Goal: Go to known website: Access a specific website the user already knows

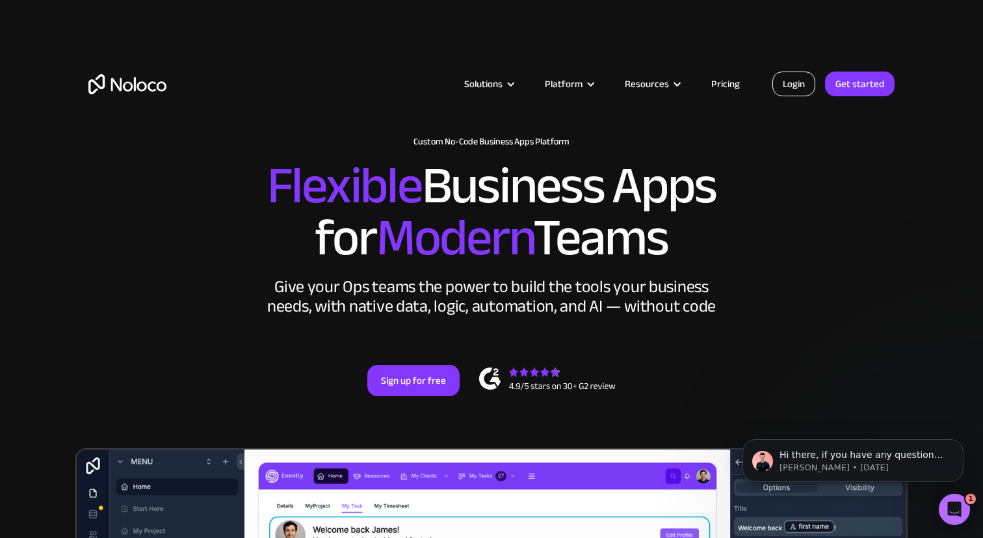
click at [786, 81] on link "Login" at bounding box center [793, 83] width 43 height 25
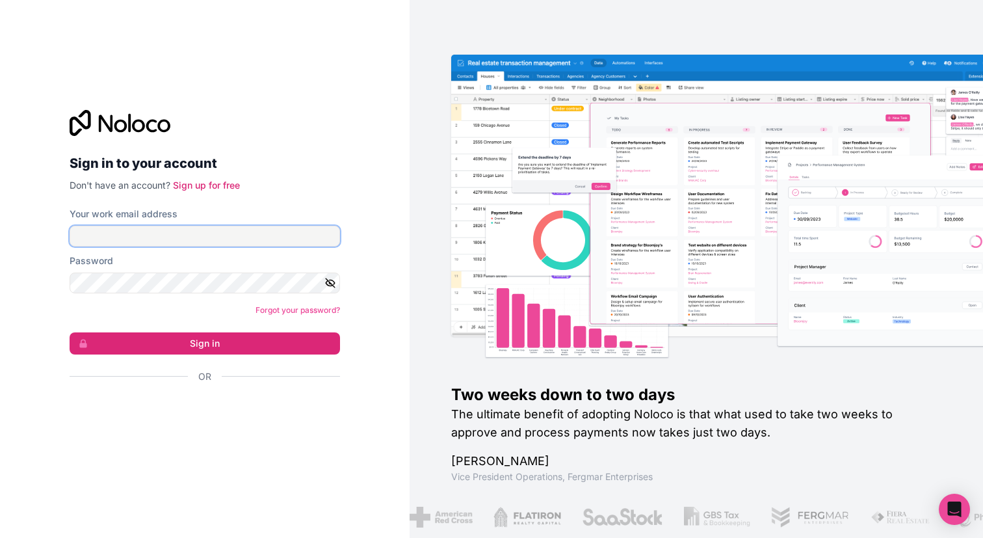
type input "iam@isaax.com"
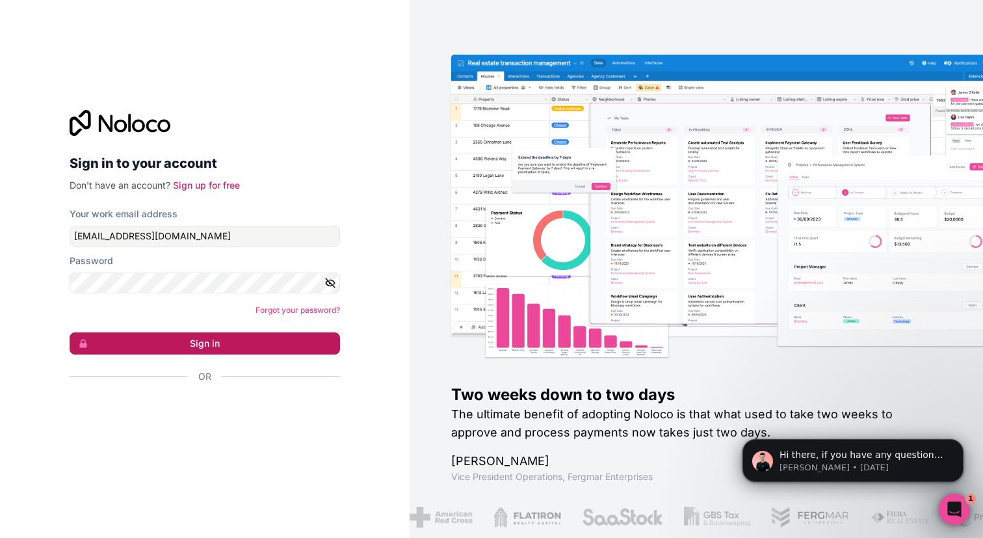
click at [271, 339] on button "Sign in" at bounding box center [205, 343] width 270 height 22
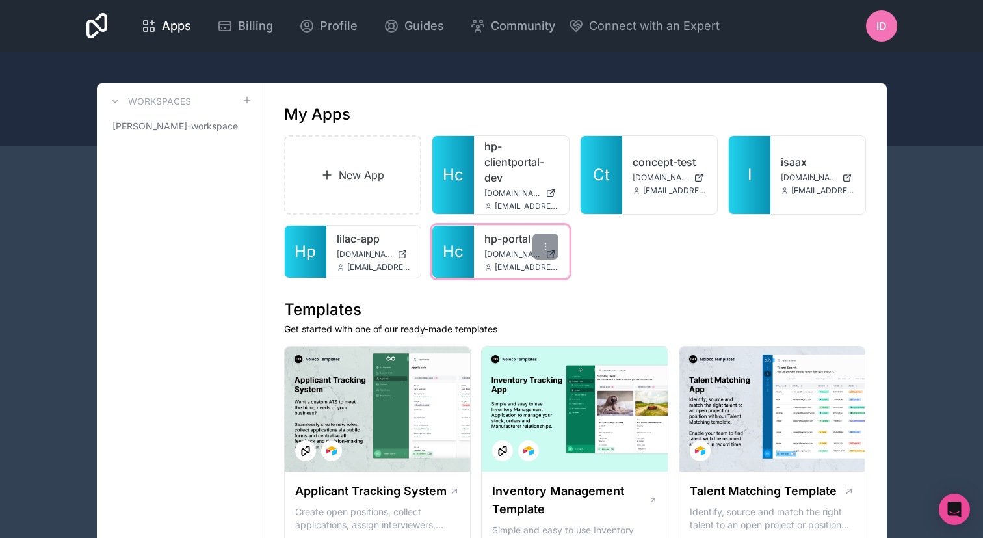
click at [496, 261] on div "hp-portal hp-portal.noloco.co iam@isaax.com" at bounding box center [521, 252] width 95 height 52
click at [508, 261] on div "hp-portal hp-portal.noloco.co iam@isaax.com" at bounding box center [521, 252] width 95 height 52
click at [496, 216] on div "New App Hc hp-clientportal-dev hp-clientportal-dev.noloco.co iam@isaax.com Ct c…" at bounding box center [575, 206] width 582 height 143
click at [497, 240] on link "hp-portal" at bounding box center [521, 239] width 74 height 16
